Goal: Information Seeking & Learning: Learn about a topic

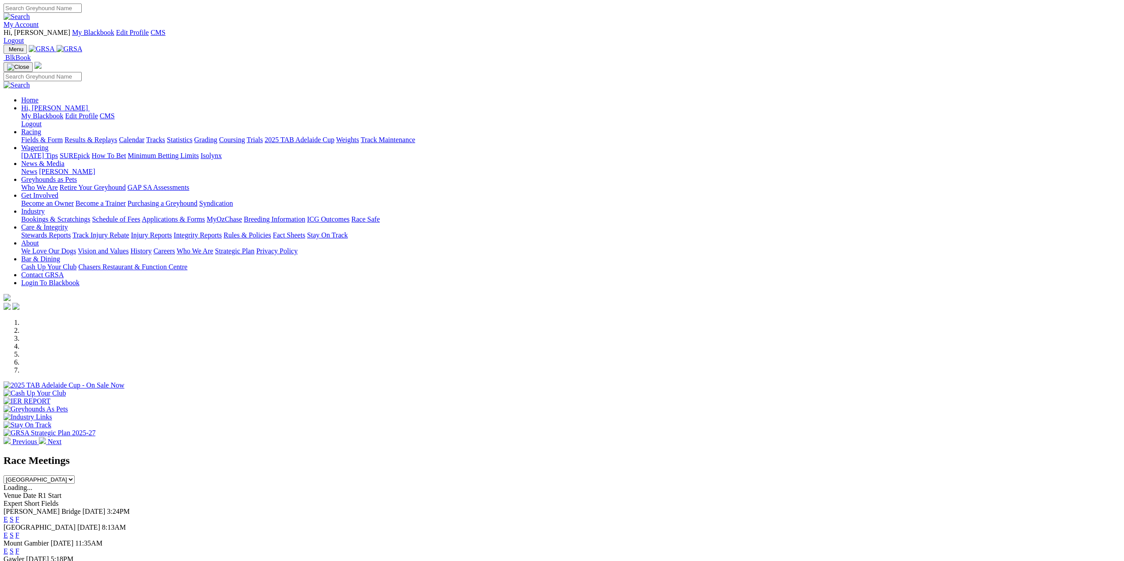
click at [37, 168] on link "News" at bounding box center [29, 172] width 16 height 8
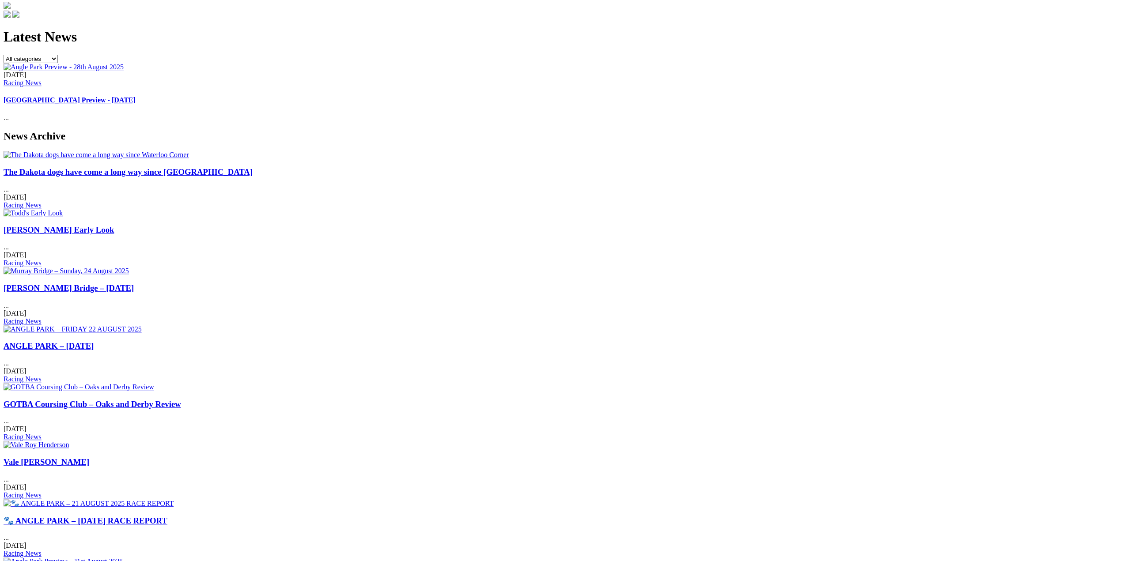
scroll to position [309, 0]
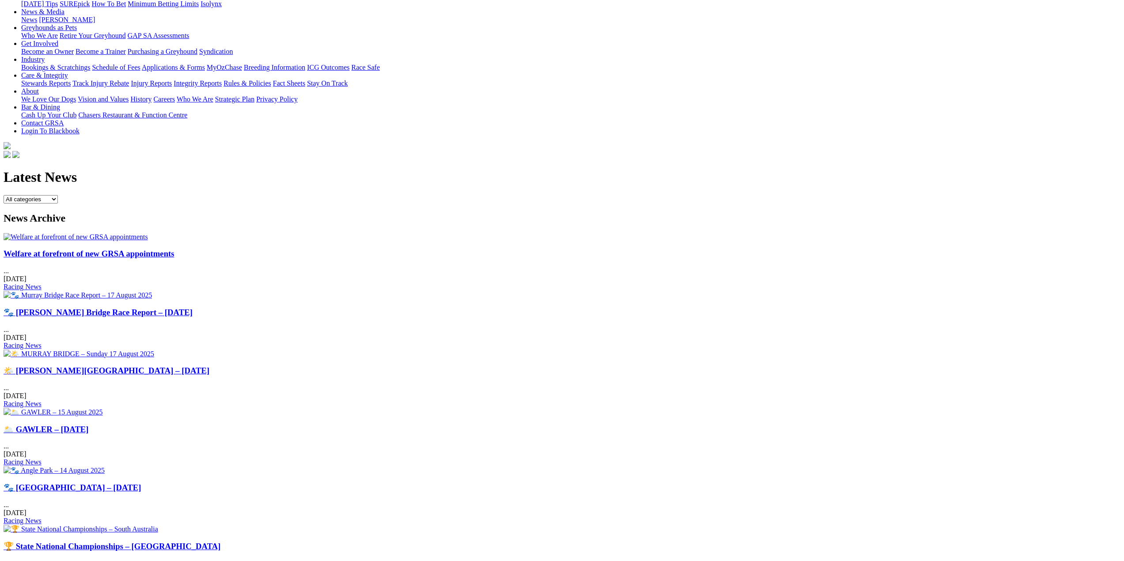
scroll to position [265, 0]
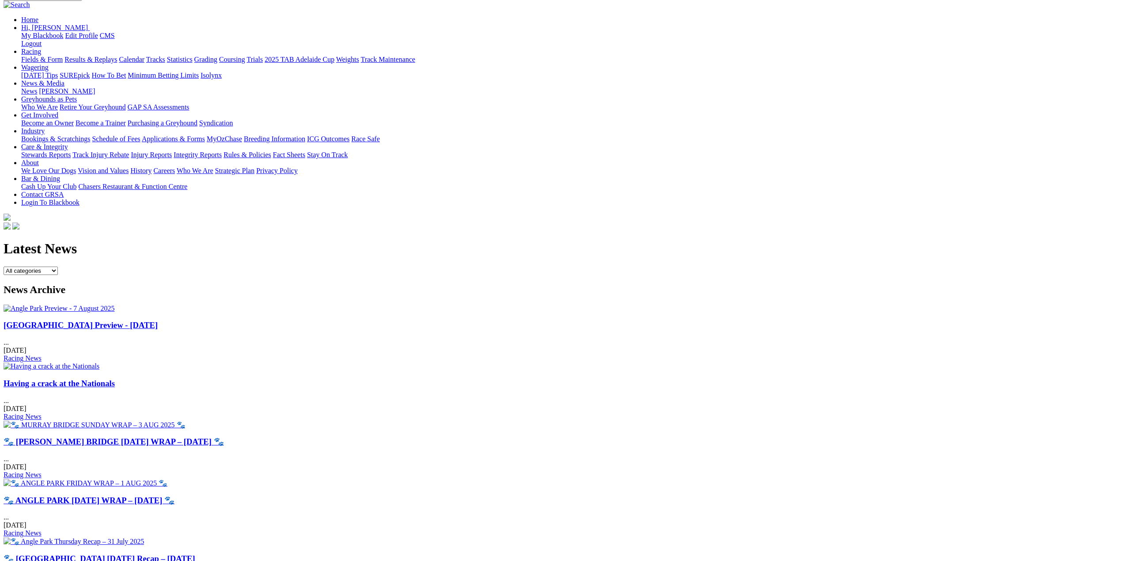
scroll to position [177, 0]
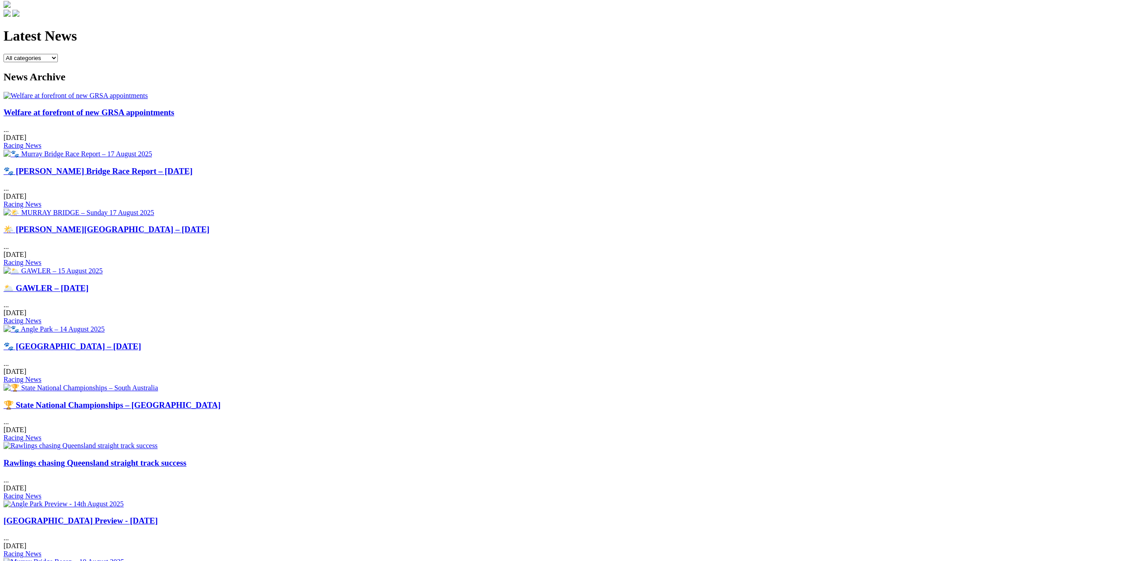
scroll to position [221, 0]
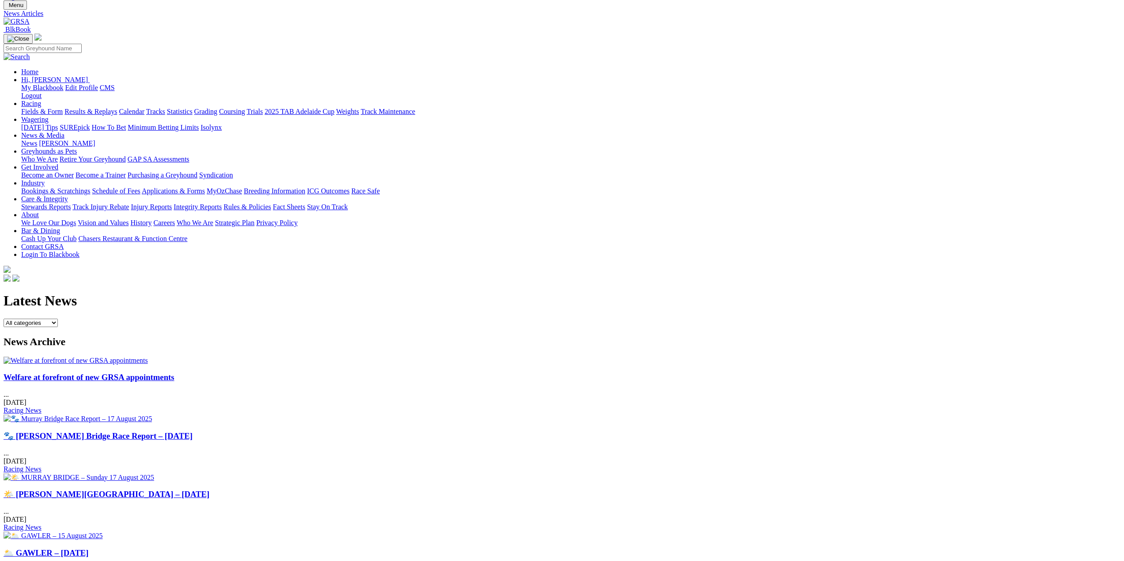
scroll to position [133, 0]
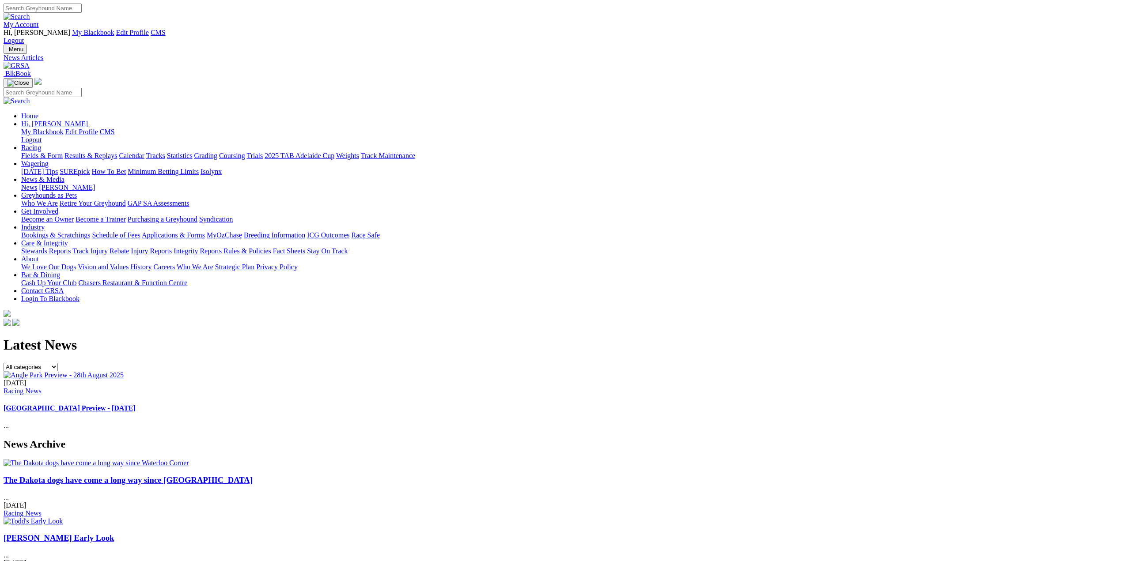
click at [30, 62] on img at bounding box center [17, 66] width 26 height 8
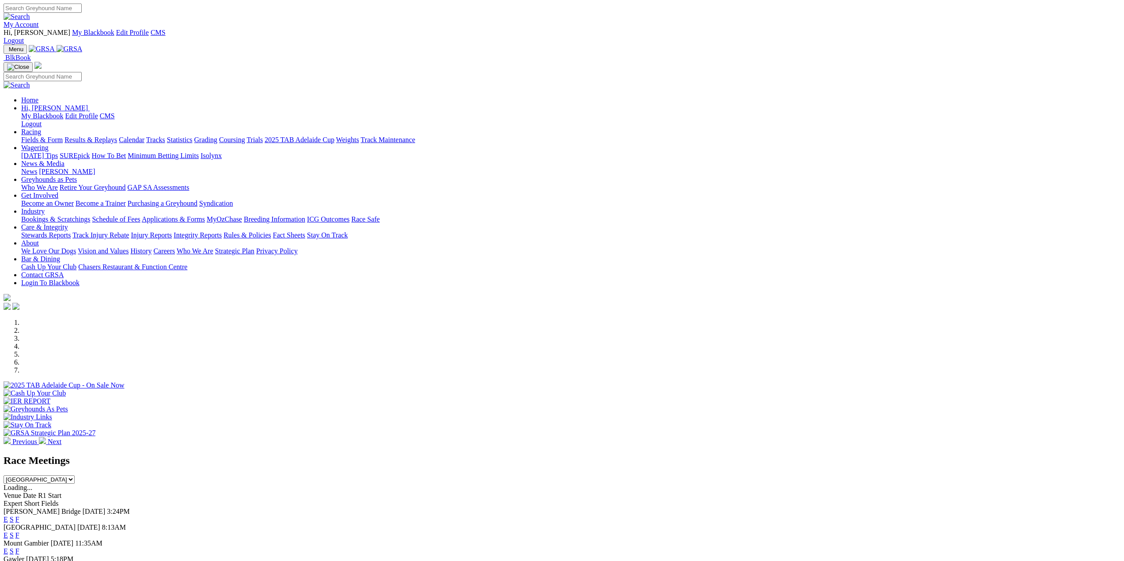
scroll to position [1281, 0]
click at [82, 11] on input "Search" at bounding box center [43, 8] width 78 height 9
type input "woodside johnny"
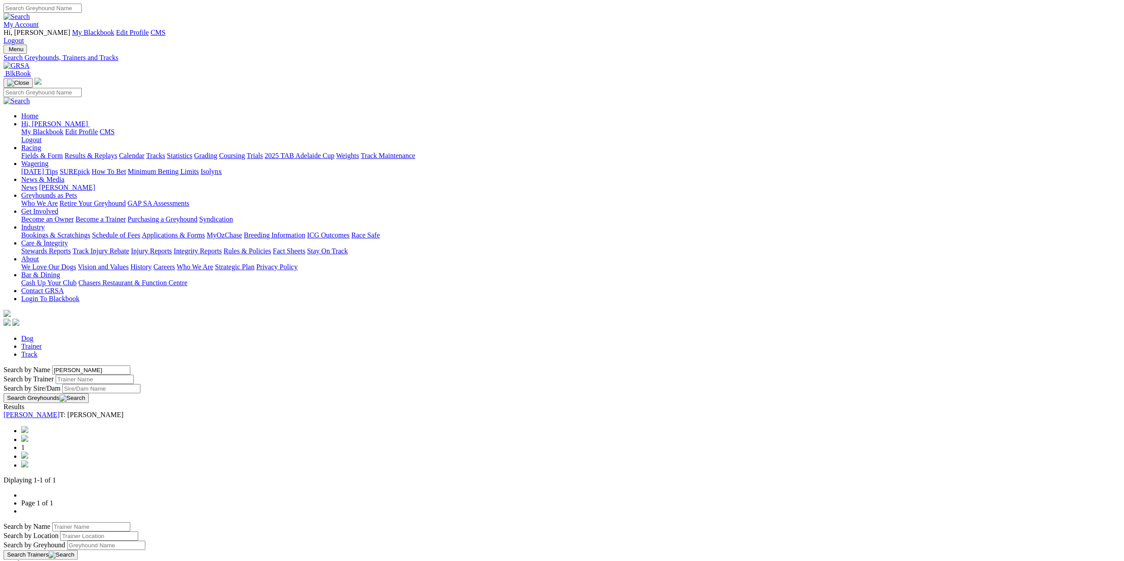
click at [60, 411] on link "Woodside Johnny" at bounding box center [32, 415] width 56 height 8
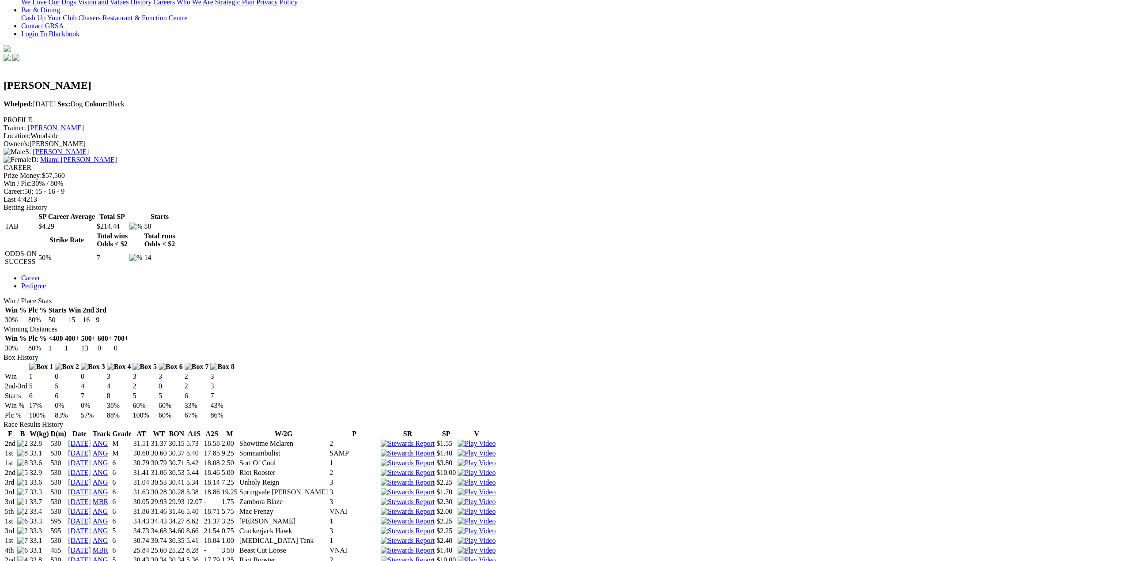
scroll to position [486, 0]
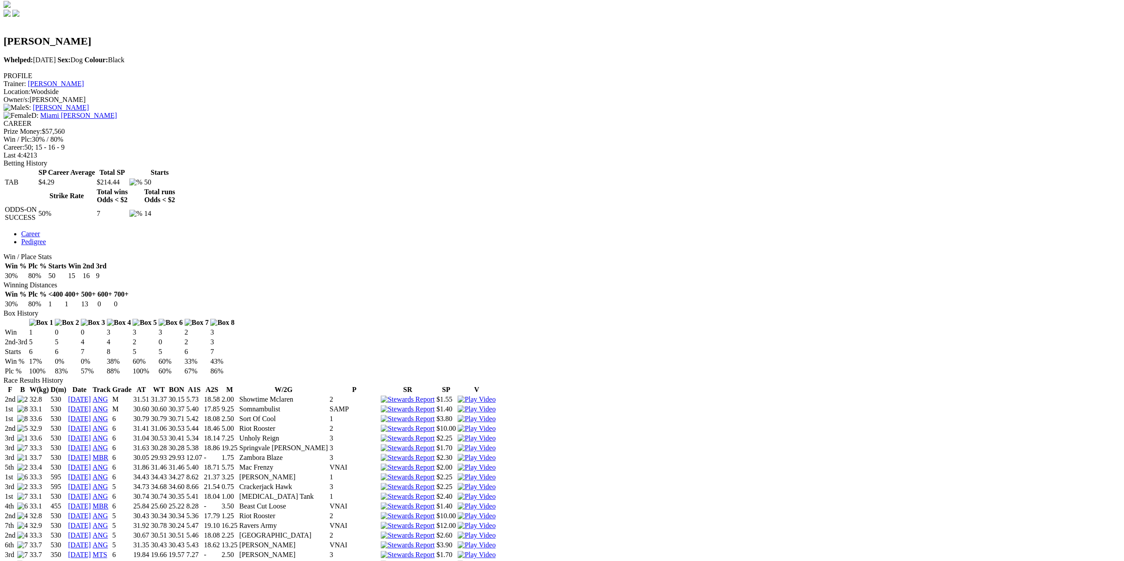
scroll to position [0, 0]
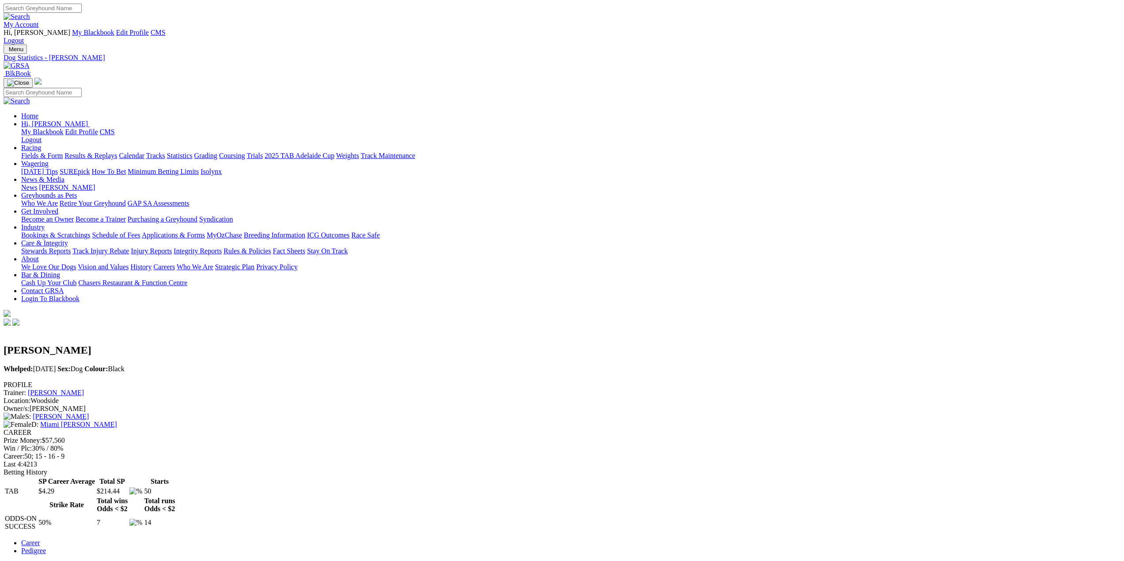
click at [82, 11] on input "Search" at bounding box center [43, 8] width 78 height 9
type input "slick splits"
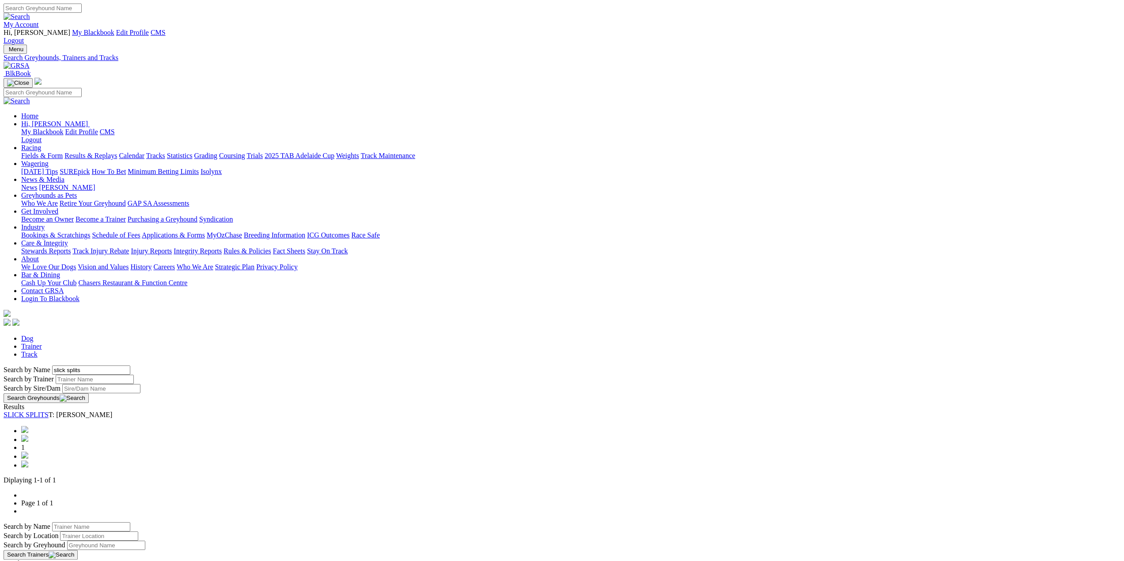
click at [49, 411] on link "SLICK SPLITS" at bounding box center [26, 415] width 45 height 8
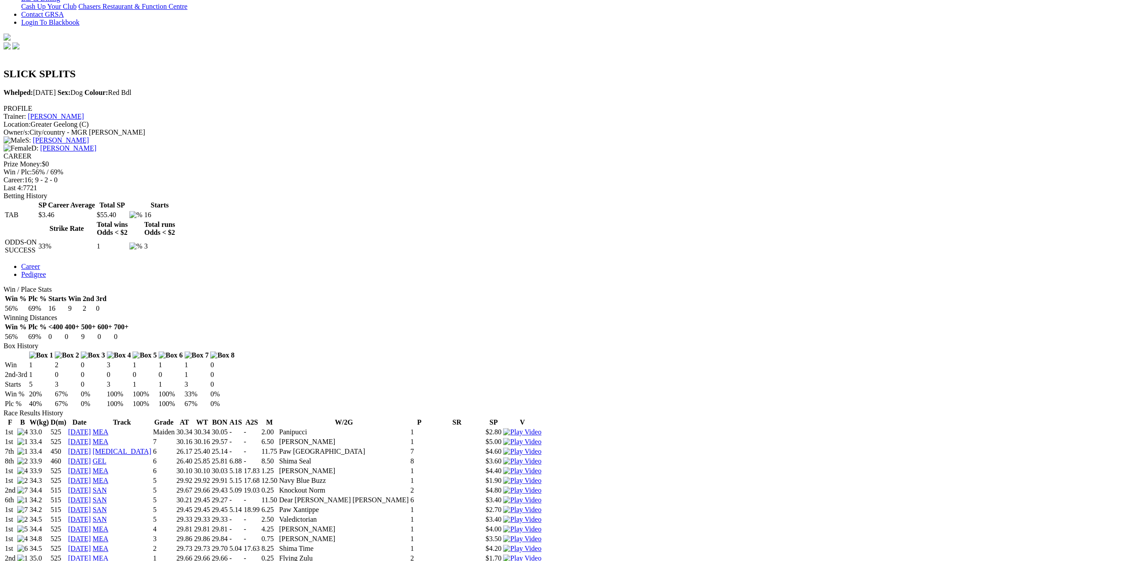
scroll to position [265, 0]
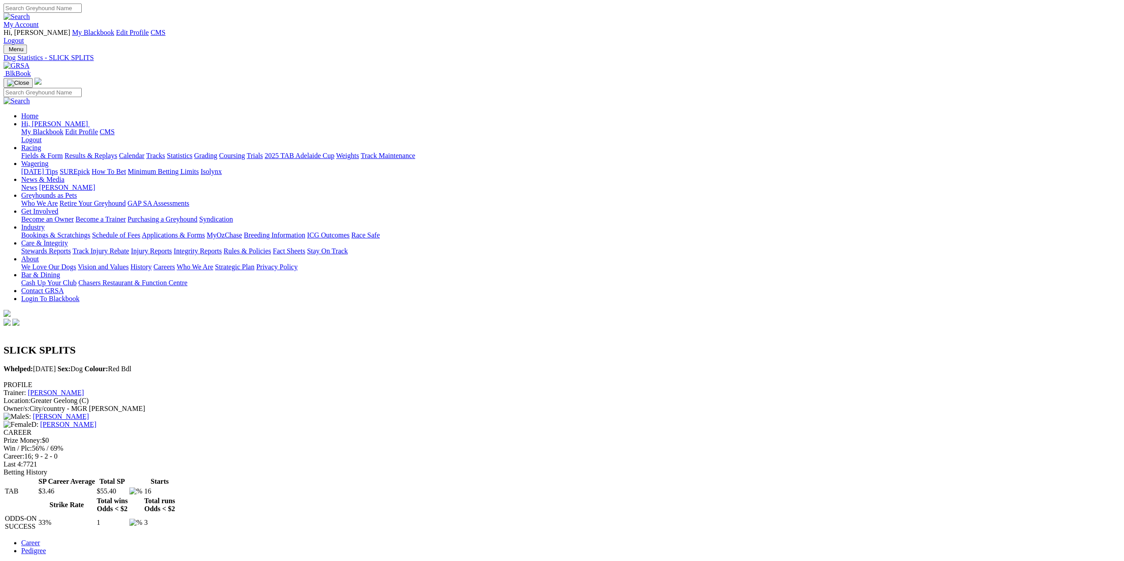
click at [82, 8] on input "Search" at bounding box center [43, 8] width 78 height 9
type input "woodside johhny"
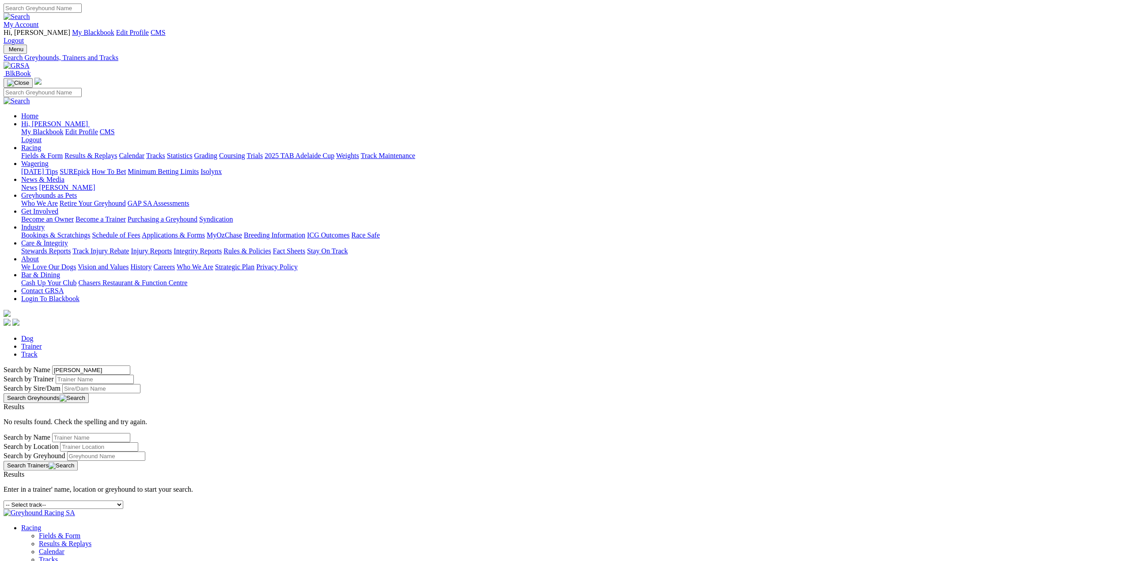
click at [82, 7] on input "Search" at bounding box center [43, 8] width 78 height 9
type input "[PERSON_NAME]"
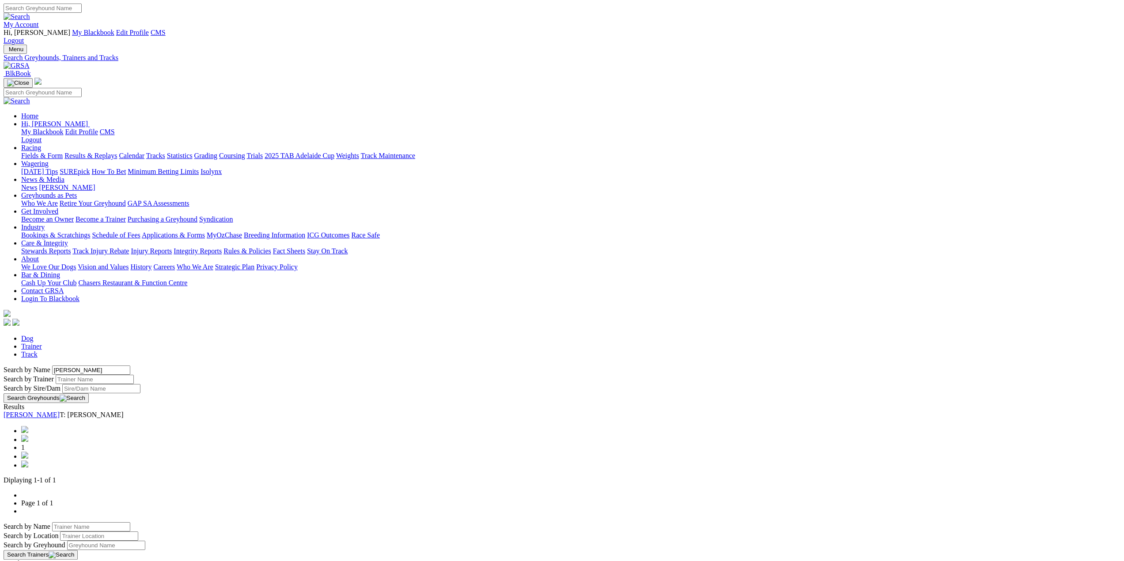
click at [60, 411] on link "[PERSON_NAME]" at bounding box center [32, 415] width 56 height 8
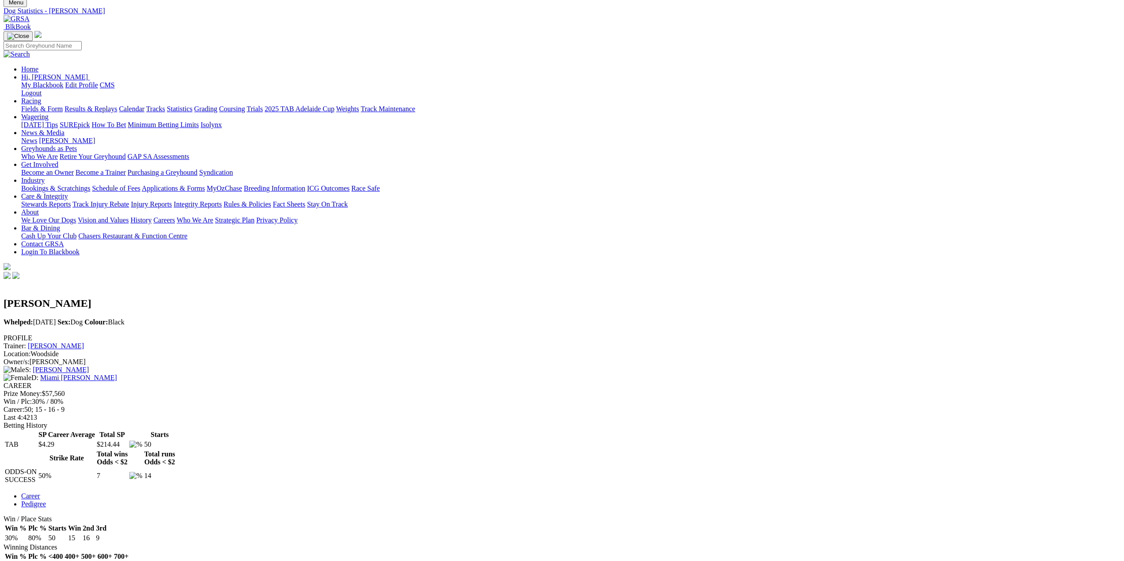
scroll to position [44, 0]
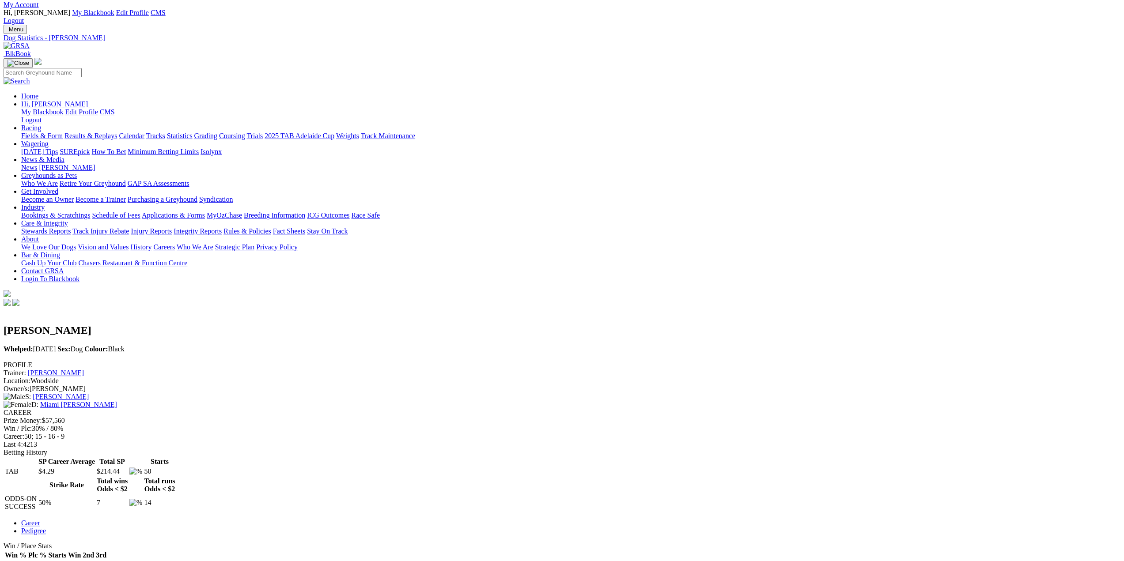
scroll to position [0, 0]
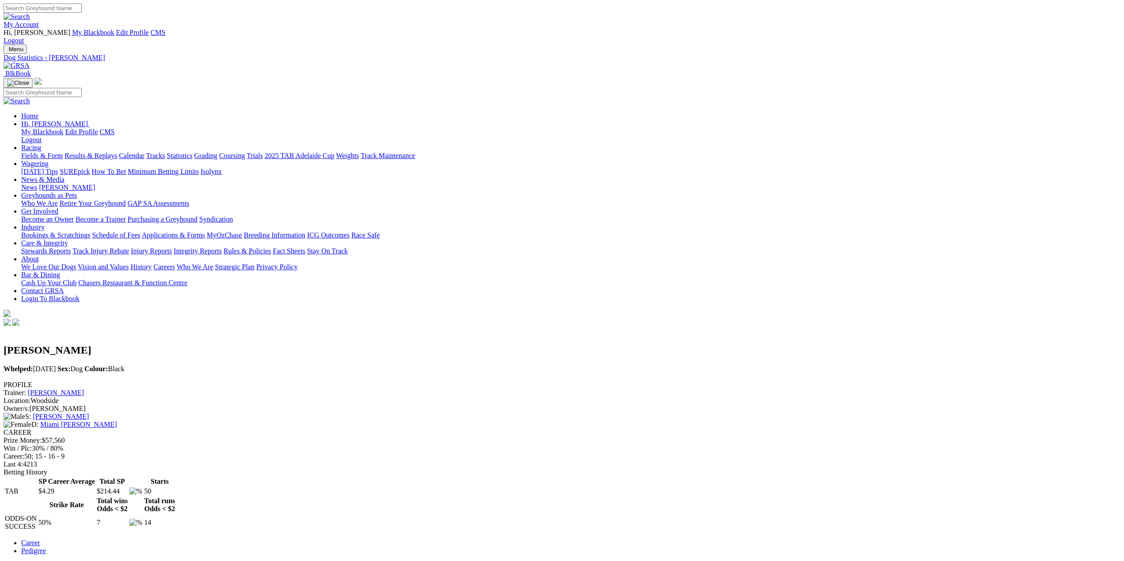
drag, startPoint x: 311, startPoint y: 34, endPoint x: 380, endPoint y: 1, distance: 76.5
click at [30, 62] on img at bounding box center [17, 66] width 26 height 8
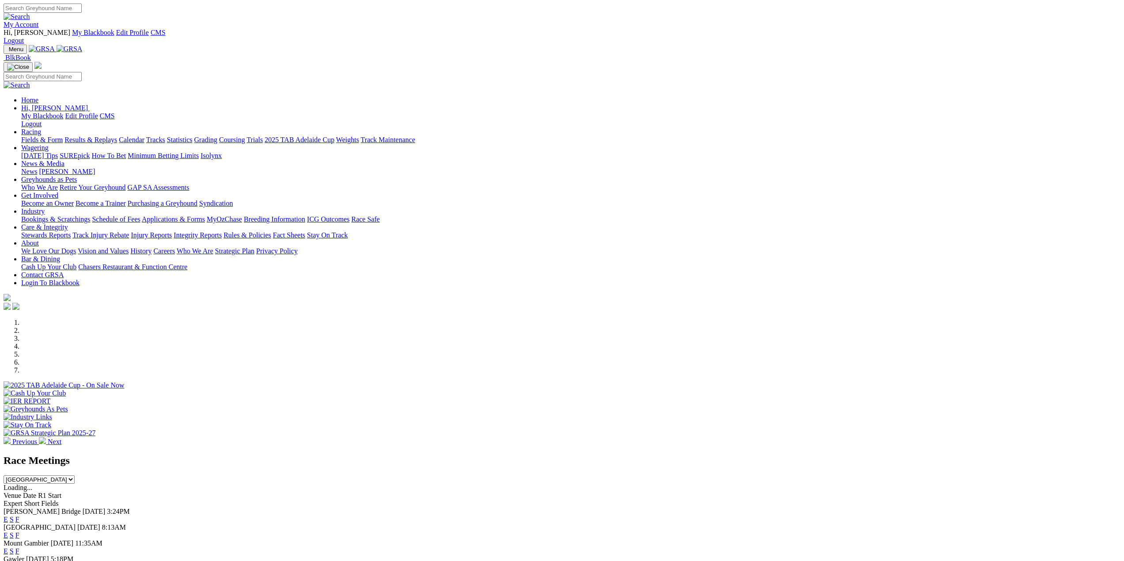
scroll to position [1281, 0]
